Goal: Transaction & Acquisition: Purchase product/service

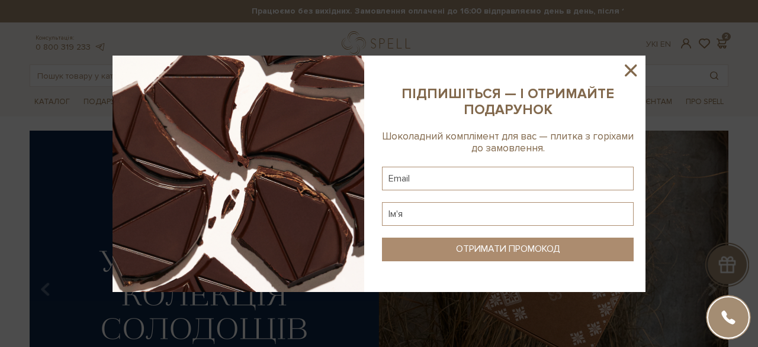
click at [630, 69] on icon at bounding box center [630, 71] width 12 height 12
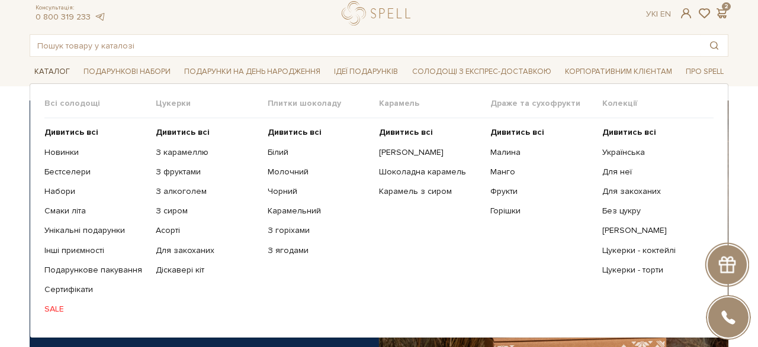
scroll to position [36, 0]
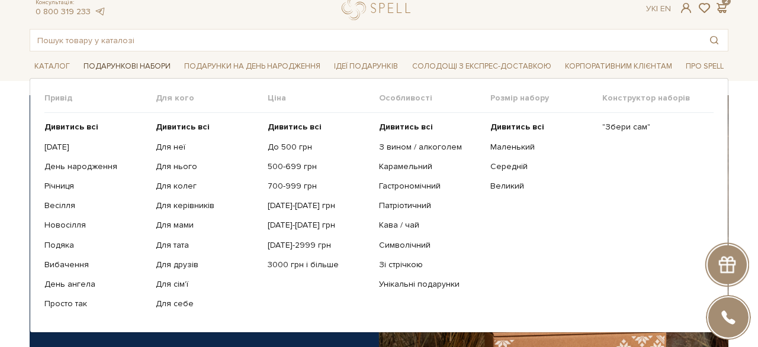
click at [145, 66] on span "Подарункові набори" at bounding box center [127, 66] width 96 height 18
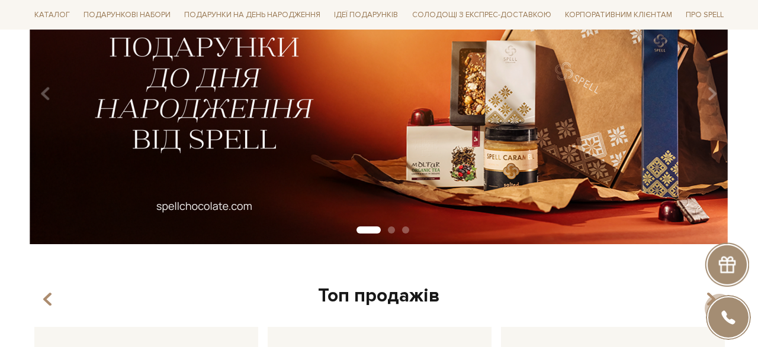
scroll to position [70, 0]
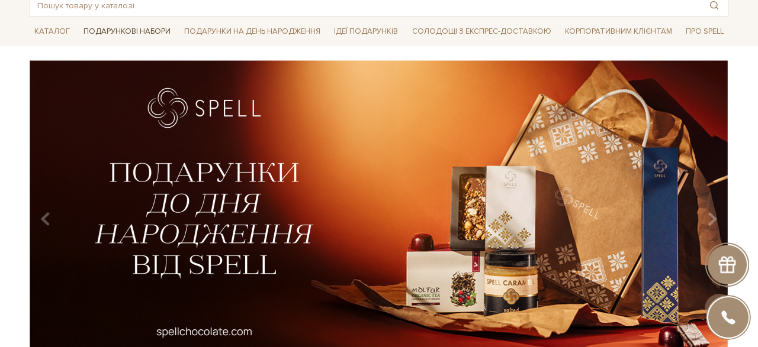
click at [158, 33] on span "Подарункові набори" at bounding box center [127, 31] width 96 height 18
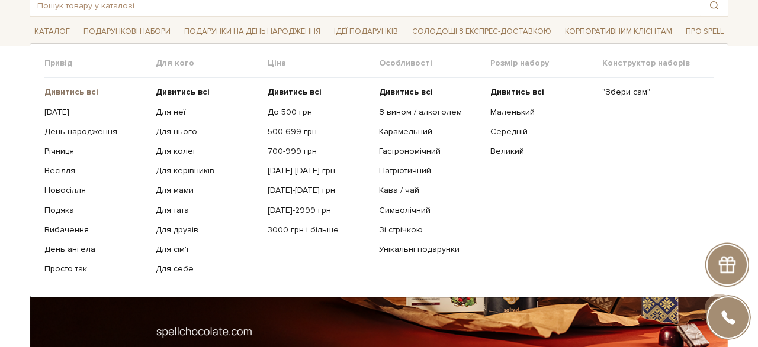
click at [71, 91] on b "Дивитись всі" at bounding box center [71, 92] width 54 height 10
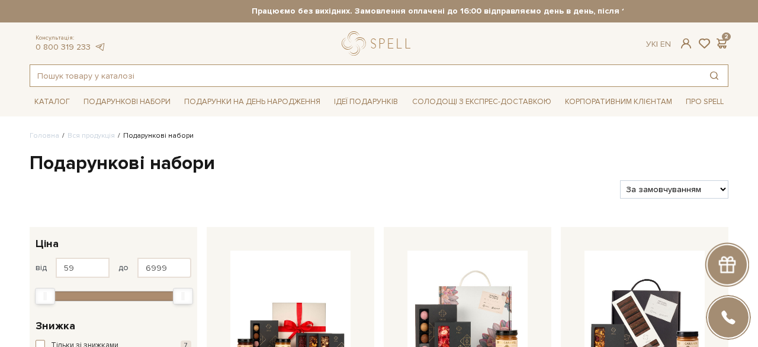
click at [295, 77] on input "text" at bounding box center [365, 75] width 670 height 21
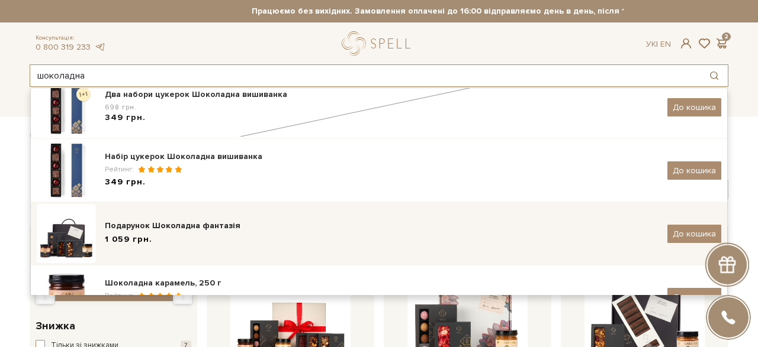
scroll to position [41, 0]
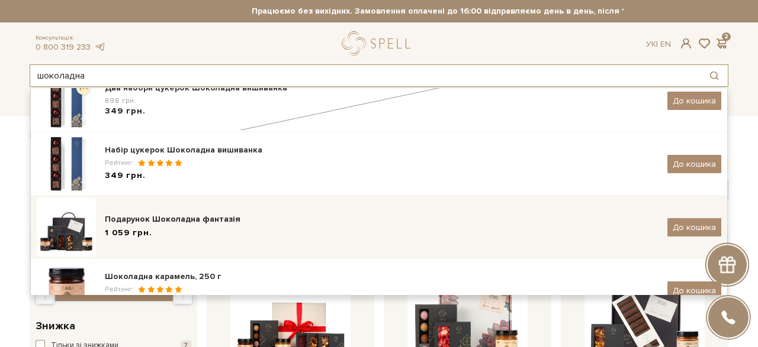
type input "шоколадна"
click at [84, 243] on img at bounding box center [66, 227] width 59 height 59
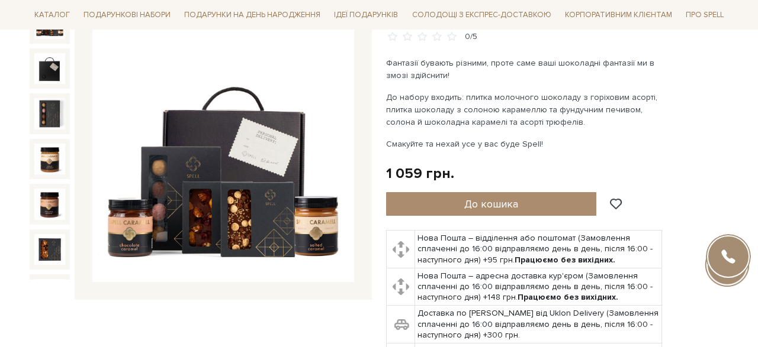
scroll to position [76, 0]
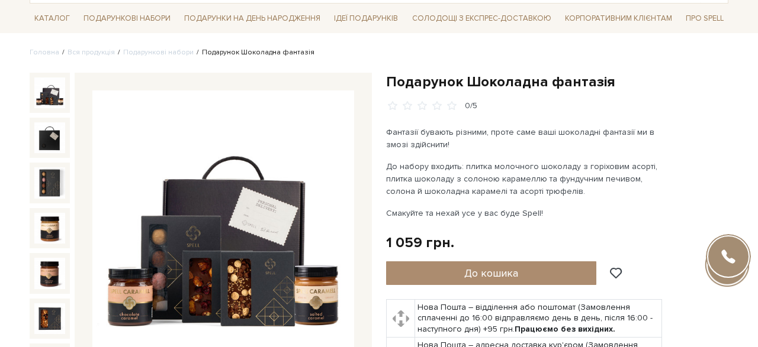
scroll to position [85, 0]
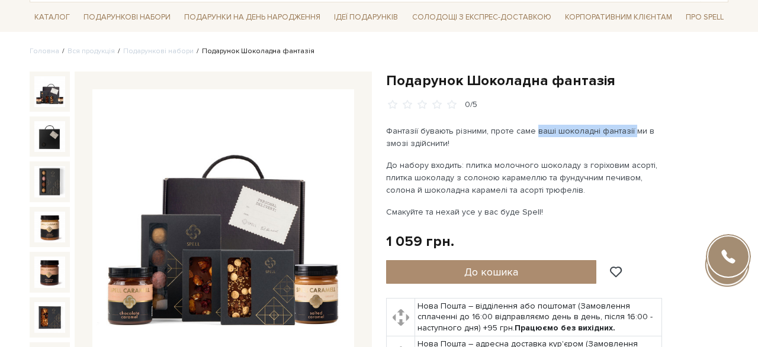
drag, startPoint x: 532, startPoint y: 132, endPoint x: 626, endPoint y: 133, distance: 94.7
click at [626, 133] on p "Фантазії бувають різними, проте саме ваші шоколадні фантазії ми в змозі здійсни…" at bounding box center [525, 137] width 278 height 25
copy p "ваші шоколадні фантазії"
click at [479, 167] on p "До набору входить: плитка молочного шоколаду з горіховим асорті, плитка шоколад…" at bounding box center [525, 177] width 278 height 37
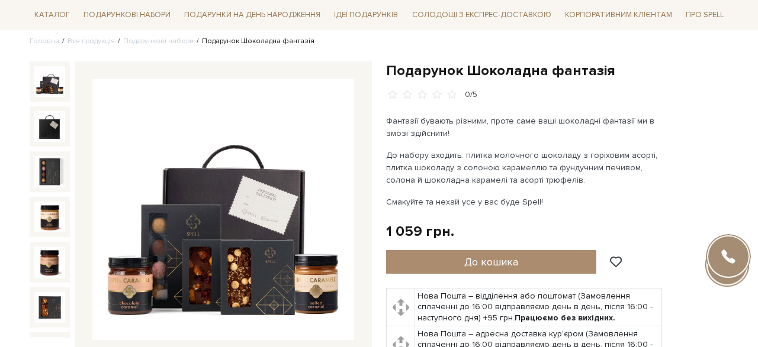
scroll to position [98, 0]
